Goal: Browse casually: Explore the website without a specific task or goal

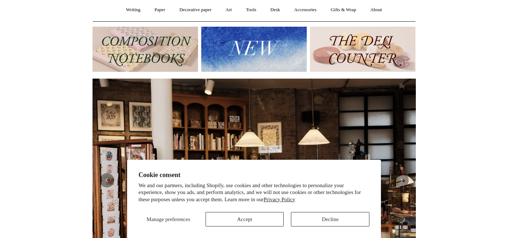
scroll to position [65, 0]
click at [256, 218] on button "Accept" at bounding box center [245, 219] width 79 height 14
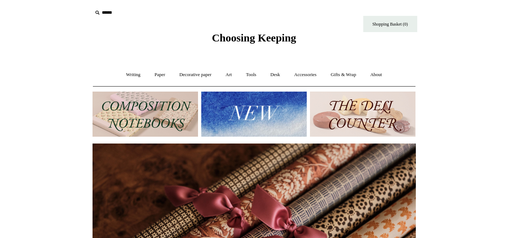
scroll to position [0, 0]
click at [253, 76] on link "Tools +" at bounding box center [251, 74] width 23 height 19
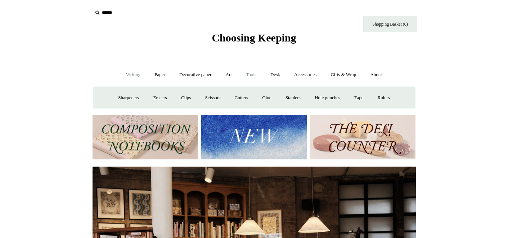
click at [123, 76] on link "Writing +" at bounding box center [133, 74] width 27 height 19
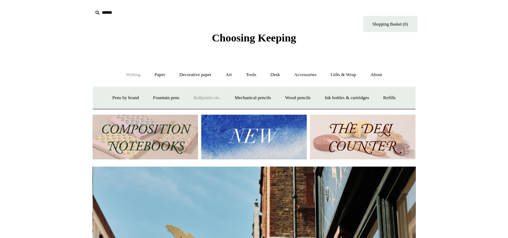
scroll to position [0, 324]
click at [122, 96] on link "Pens by brand +" at bounding box center [126, 97] width 40 height 19
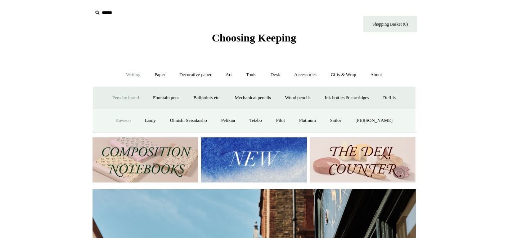
click at [121, 119] on link "Kaweco" at bounding box center [123, 120] width 28 height 19
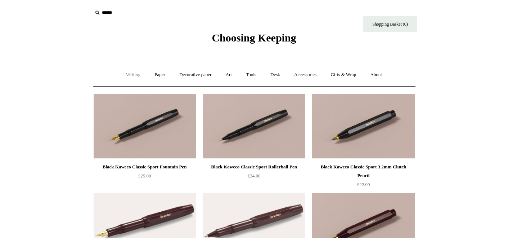
click at [131, 74] on link "Writing +" at bounding box center [133, 74] width 27 height 19
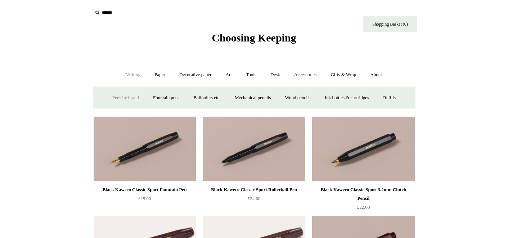
click at [114, 101] on link "Pens by brand +" at bounding box center [126, 97] width 40 height 19
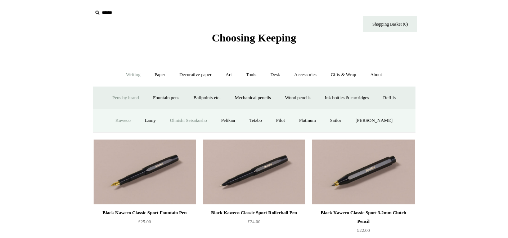
click at [186, 117] on link "Ohnishi Seisakusho" at bounding box center [189, 120] width 50 height 19
click at [120, 121] on link "Kaweco" at bounding box center [123, 120] width 28 height 19
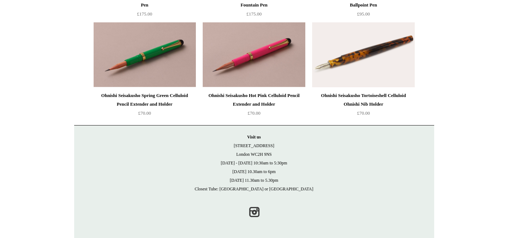
scroll to position [963, 0]
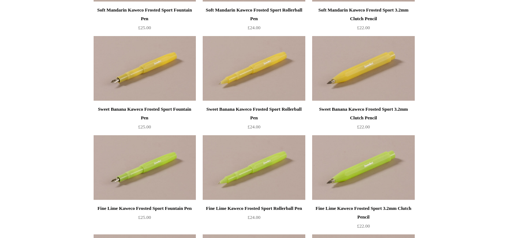
scroll to position [1263, 0]
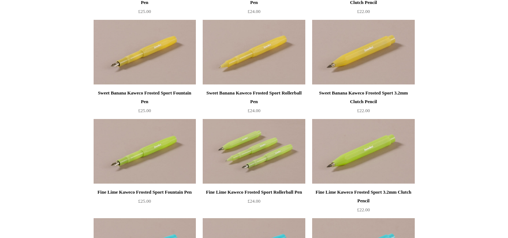
click at [241, 156] on img at bounding box center [254, 151] width 102 height 65
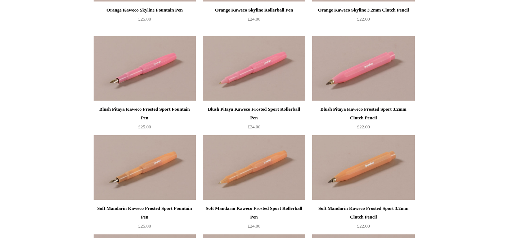
scroll to position [1048, 0]
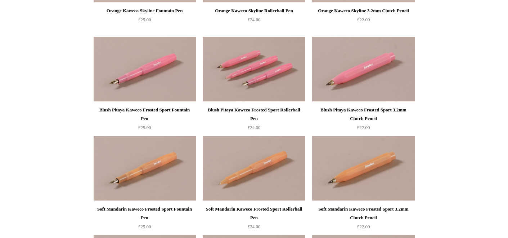
click at [248, 74] on img at bounding box center [254, 69] width 102 height 65
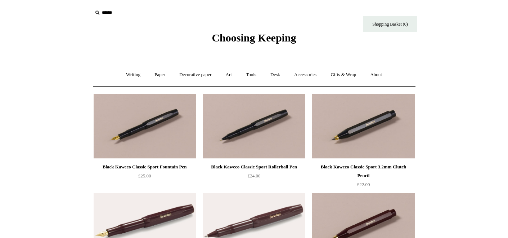
scroll to position [0, 0]
click at [126, 74] on link "Writing +" at bounding box center [133, 74] width 27 height 19
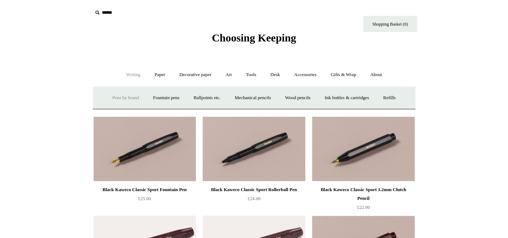
click at [123, 97] on link "Pens by brand +" at bounding box center [126, 97] width 40 height 19
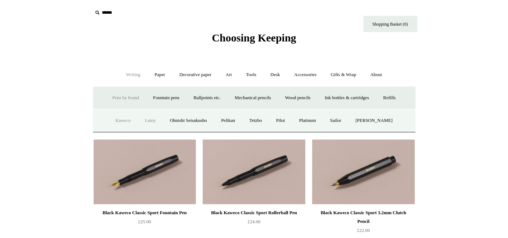
click at [156, 121] on link "Lamy" at bounding box center [150, 120] width 24 height 19
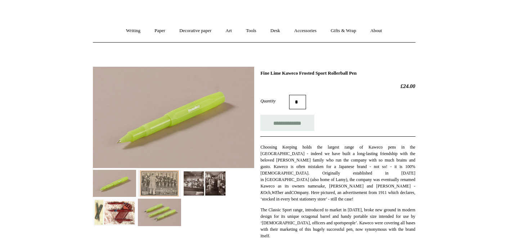
scroll to position [45, 0]
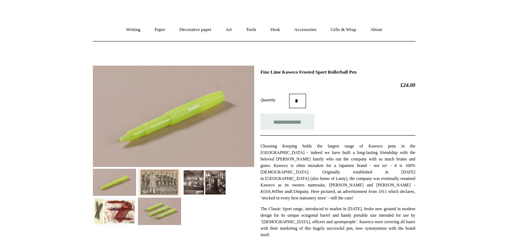
click at [196, 186] on img at bounding box center [204, 182] width 43 height 27
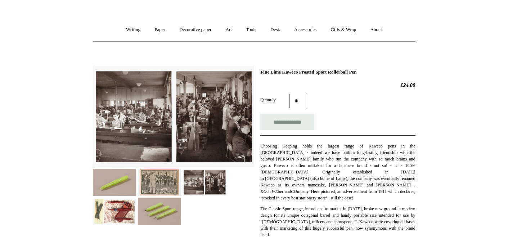
click at [213, 189] on img at bounding box center [204, 182] width 43 height 27
click at [120, 207] on img at bounding box center [114, 210] width 43 height 27
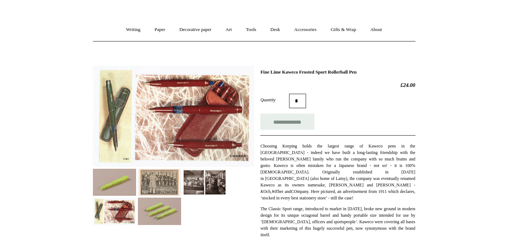
click at [164, 213] on img at bounding box center [159, 210] width 43 height 27
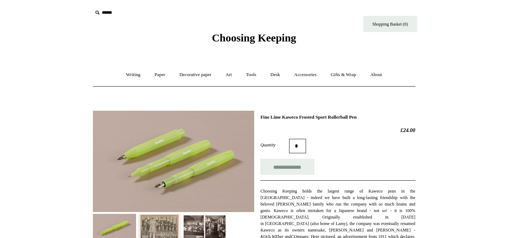
scroll to position [0, 0]
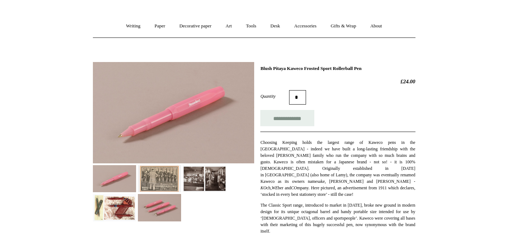
scroll to position [49, 0]
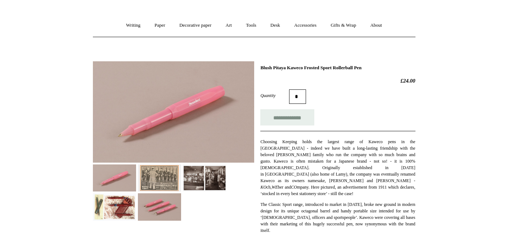
click at [170, 110] on img at bounding box center [173, 111] width 161 height 101
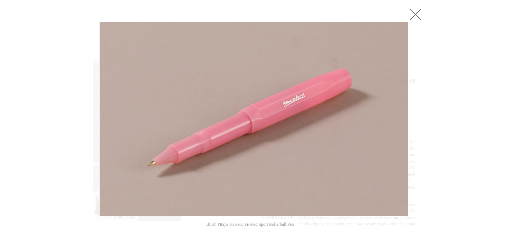
click at [415, 12] on link at bounding box center [416, 14] width 14 height 14
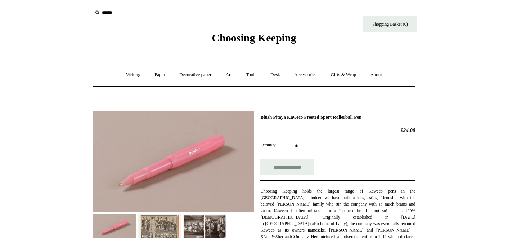
scroll to position [0, 0]
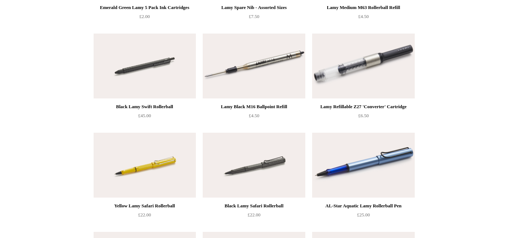
scroll to position [851, 0]
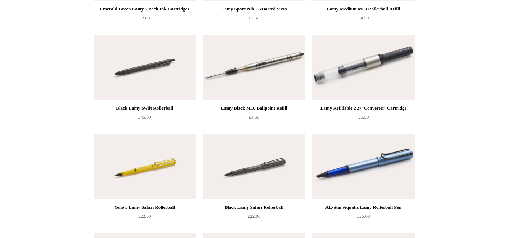
click at [132, 171] on img at bounding box center [145, 166] width 102 height 65
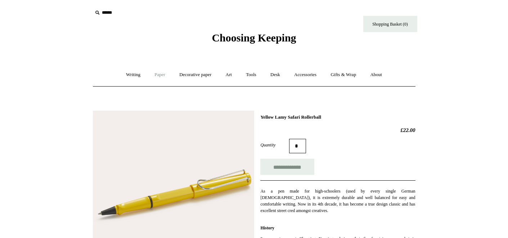
click at [156, 75] on link "Paper +" at bounding box center [160, 74] width 24 height 19
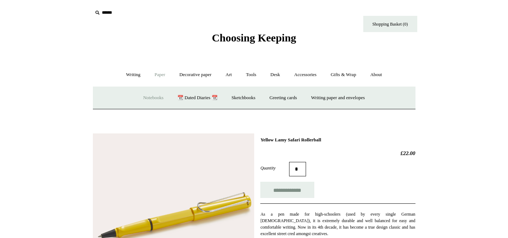
click at [145, 96] on link "Notebooks +" at bounding box center [153, 97] width 33 height 19
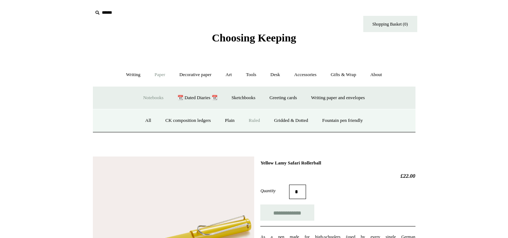
click at [250, 120] on link "Ruled" at bounding box center [255, 120] width 24 height 19
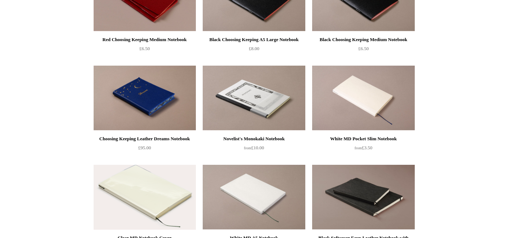
scroll to position [228, 0]
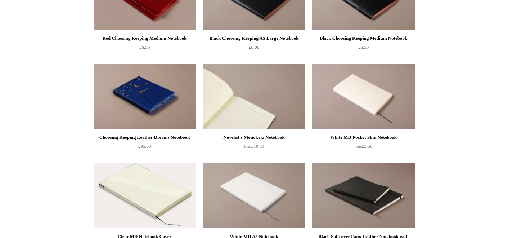
click at [244, 111] on img at bounding box center [254, 96] width 102 height 65
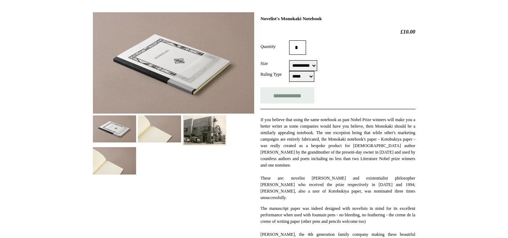
scroll to position [98, 0]
click at [99, 124] on img at bounding box center [114, 128] width 43 height 27
click at [148, 79] on img at bounding box center [173, 62] width 161 height 101
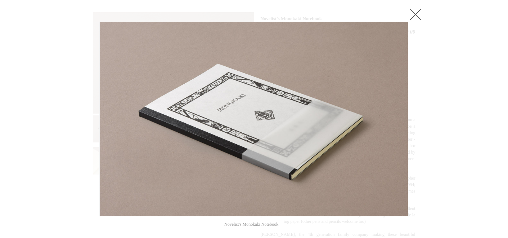
click at [418, 16] on link at bounding box center [416, 14] width 14 height 14
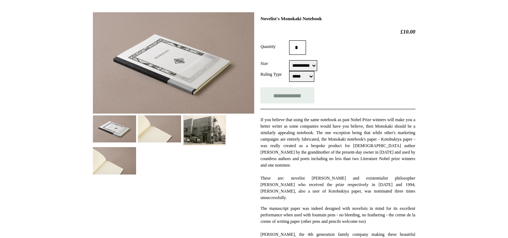
click at [201, 135] on img at bounding box center [204, 130] width 43 height 30
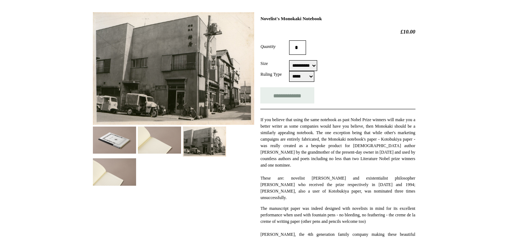
click at [103, 175] on img at bounding box center [114, 171] width 43 height 27
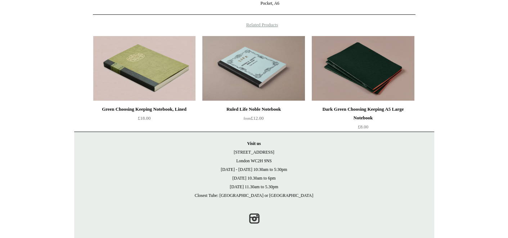
scroll to position [470, 0]
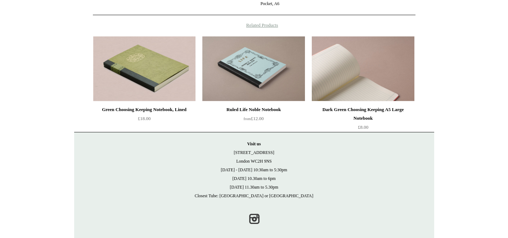
click at [354, 72] on img at bounding box center [363, 68] width 102 height 65
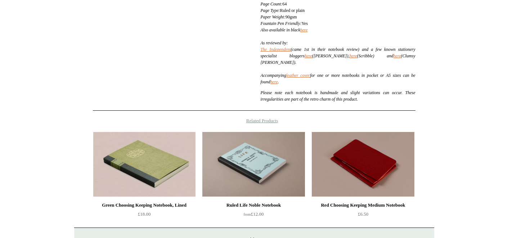
scroll to position [244, 0]
click at [305, 75] on link "leather cover" at bounding box center [298, 75] width 24 height 5
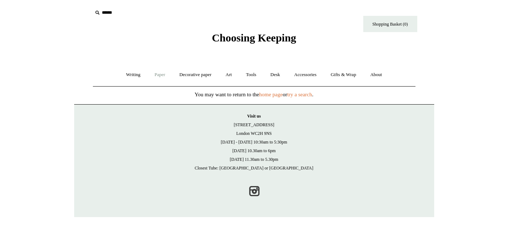
click at [153, 77] on link "Paper +" at bounding box center [160, 74] width 24 height 19
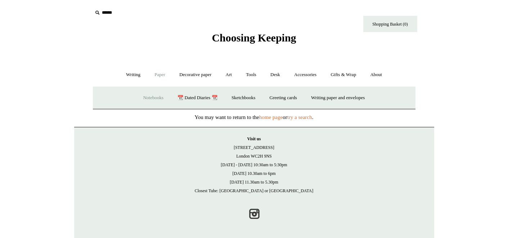
click at [141, 101] on link "Notebooks +" at bounding box center [153, 97] width 33 height 19
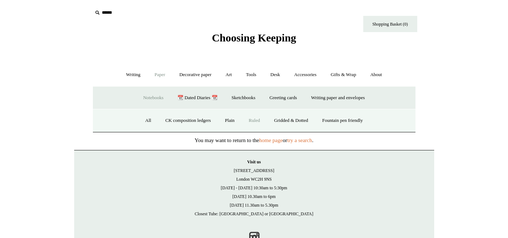
click at [254, 116] on link "Ruled" at bounding box center [255, 120] width 24 height 19
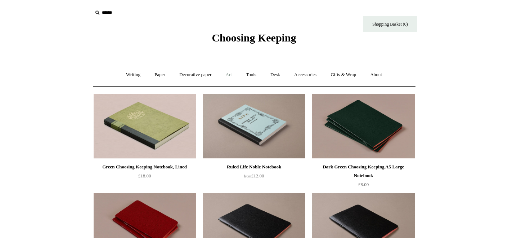
click at [226, 75] on link "Art +" at bounding box center [228, 74] width 19 height 19
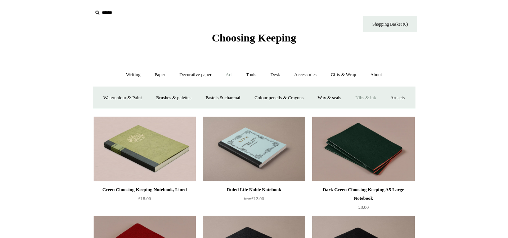
click at [383, 95] on link "Nibs & ink" at bounding box center [366, 97] width 34 height 19
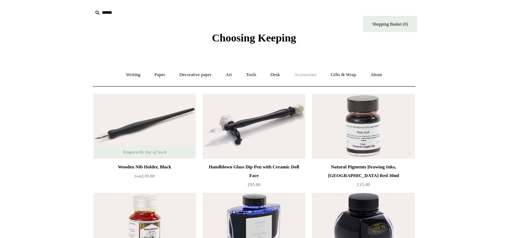
click at [303, 77] on link "Accessories +" at bounding box center [305, 74] width 35 height 19
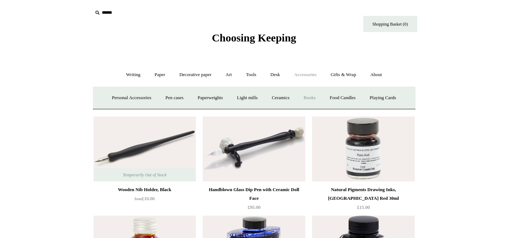
click at [308, 96] on link "Books" at bounding box center [309, 97] width 25 height 19
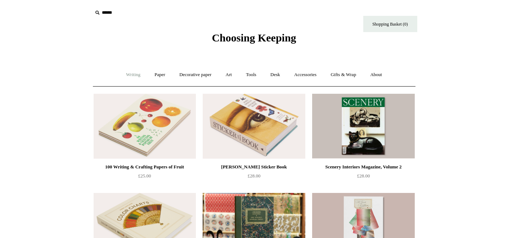
click at [133, 74] on link "Writing +" at bounding box center [133, 74] width 27 height 19
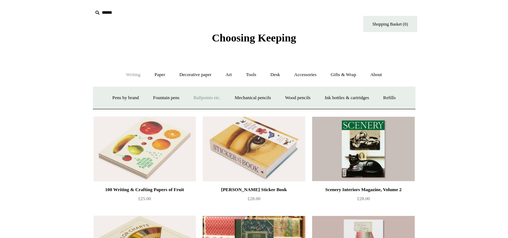
click at [206, 99] on link "Ballpoints etc. +" at bounding box center [207, 97] width 40 height 19
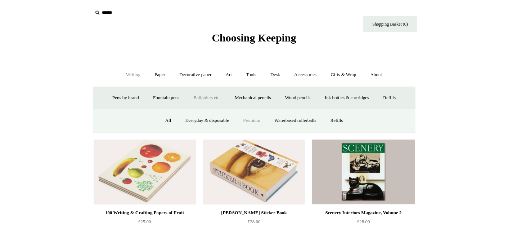
click at [251, 122] on link "Premium" at bounding box center [252, 120] width 30 height 19
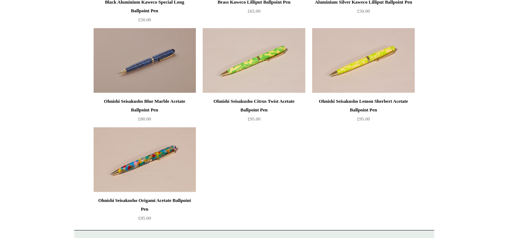
scroll to position [465, 0]
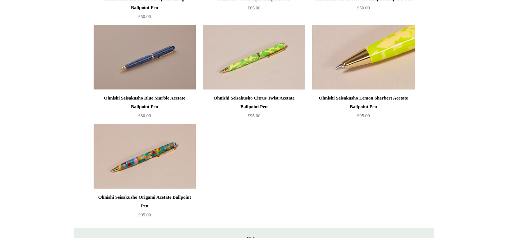
click at [362, 63] on img at bounding box center [363, 57] width 102 height 65
